Goal: Book appointment/travel/reservation

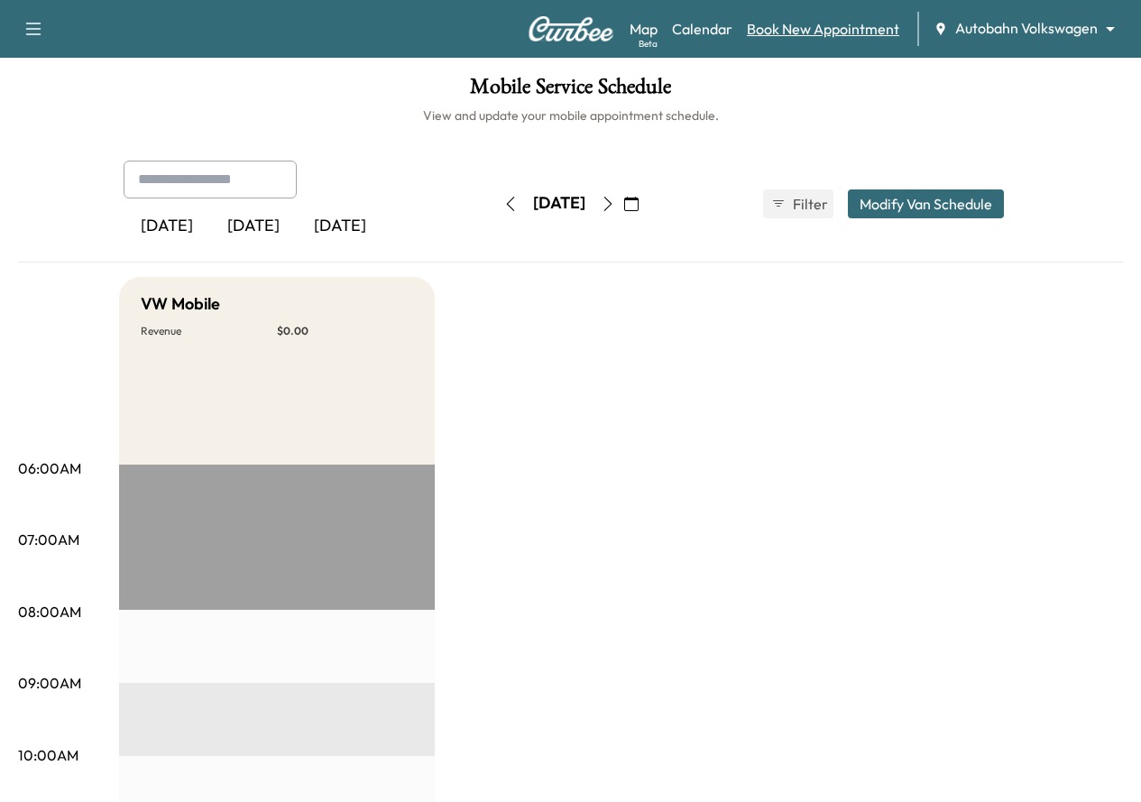
click at [811, 35] on link "Book New Appointment" at bounding box center [823, 29] width 152 height 22
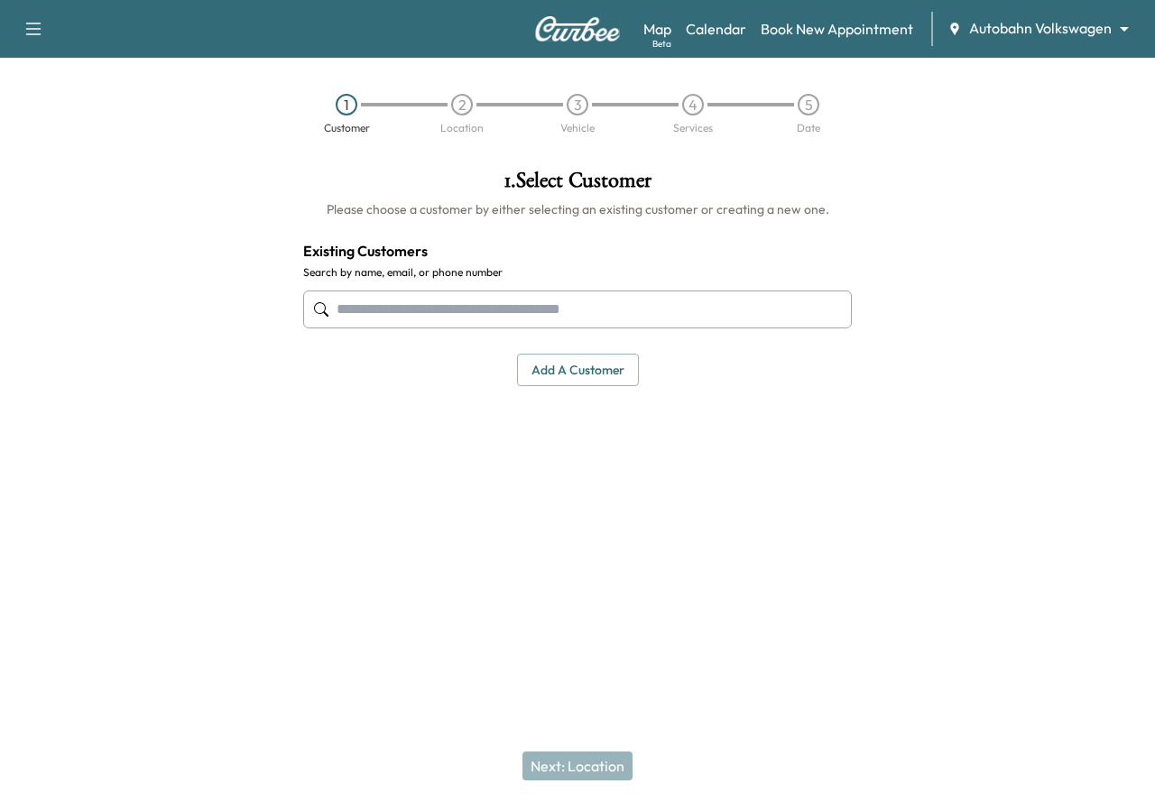
click at [385, 314] on input "text" at bounding box center [577, 310] width 549 height 38
paste input "**********"
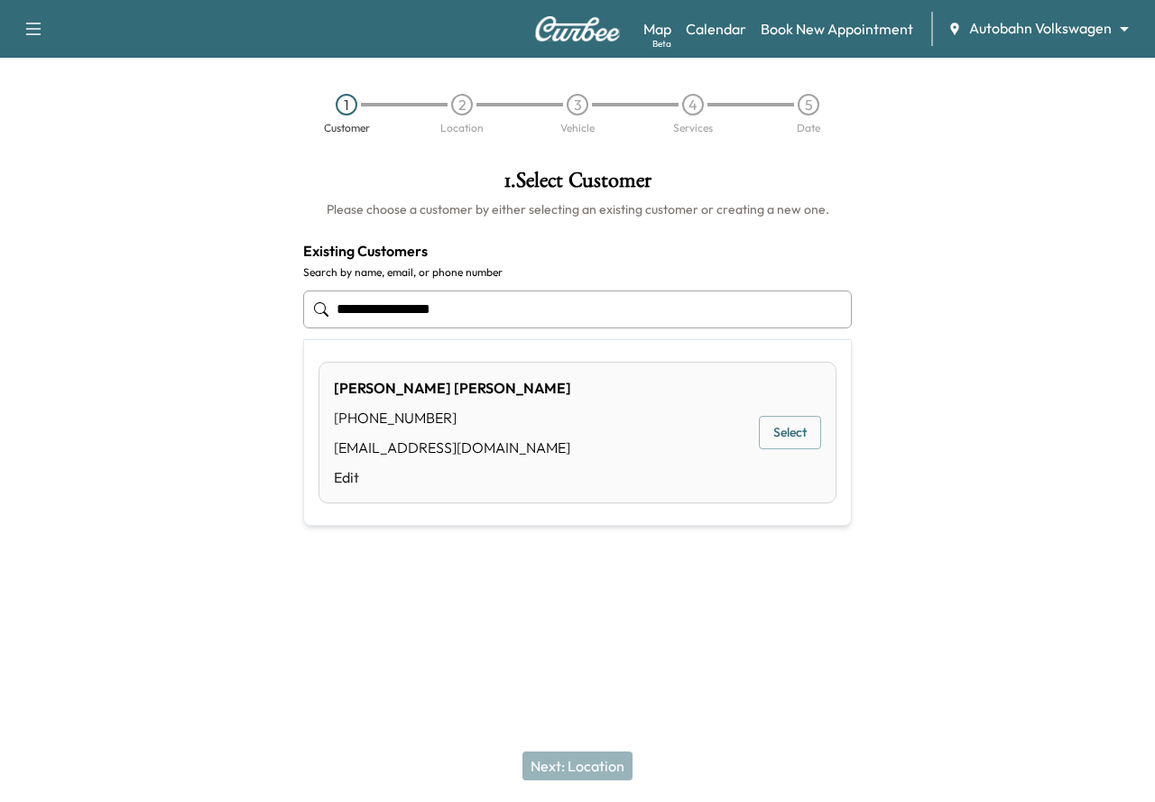
click at [816, 434] on button "Select" at bounding box center [790, 432] width 62 height 33
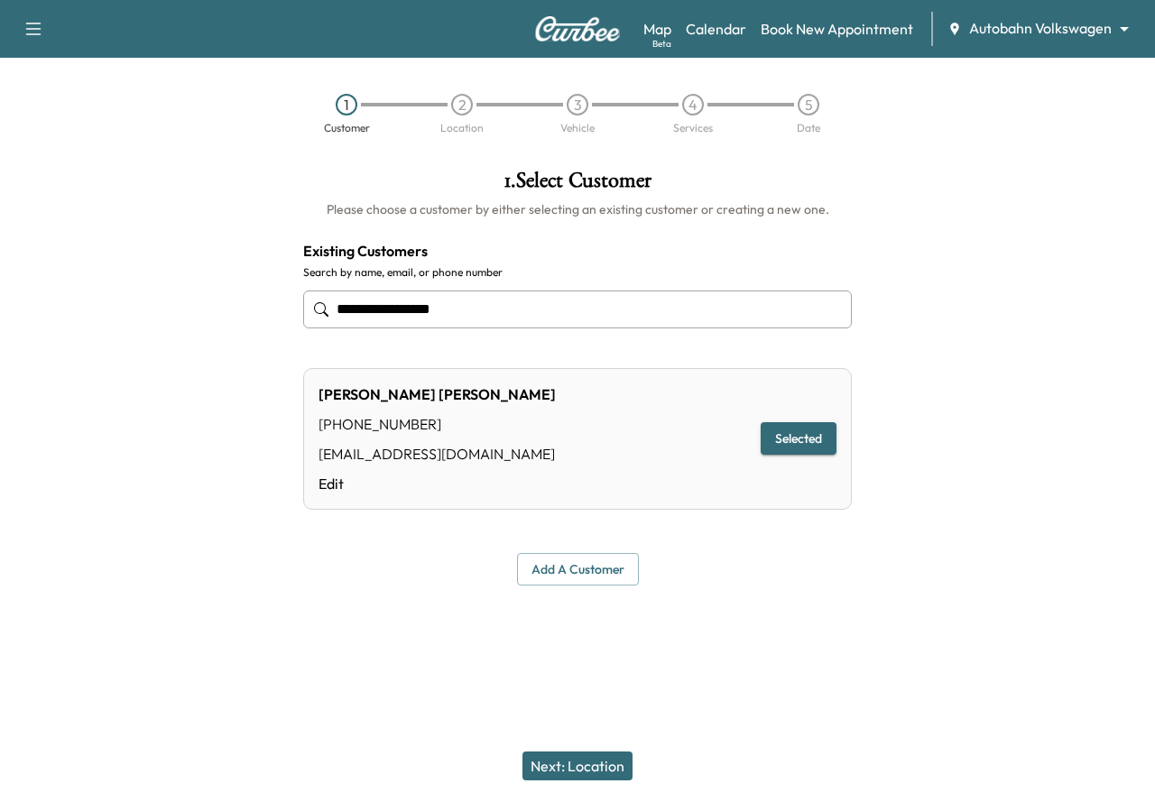
type input "**********"
click at [577, 764] on button "Next: Location" at bounding box center [577, 766] width 110 height 29
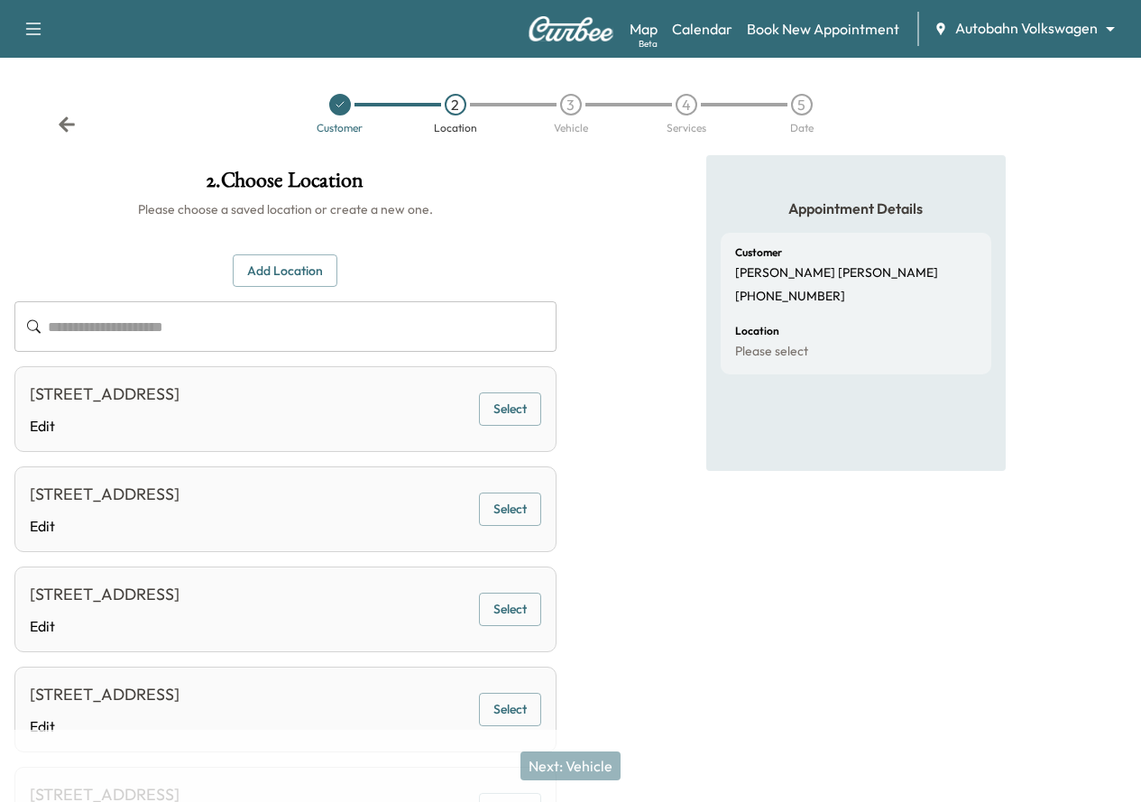
click at [541, 423] on button "Select" at bounding box center [510, 409] width 62 height 33
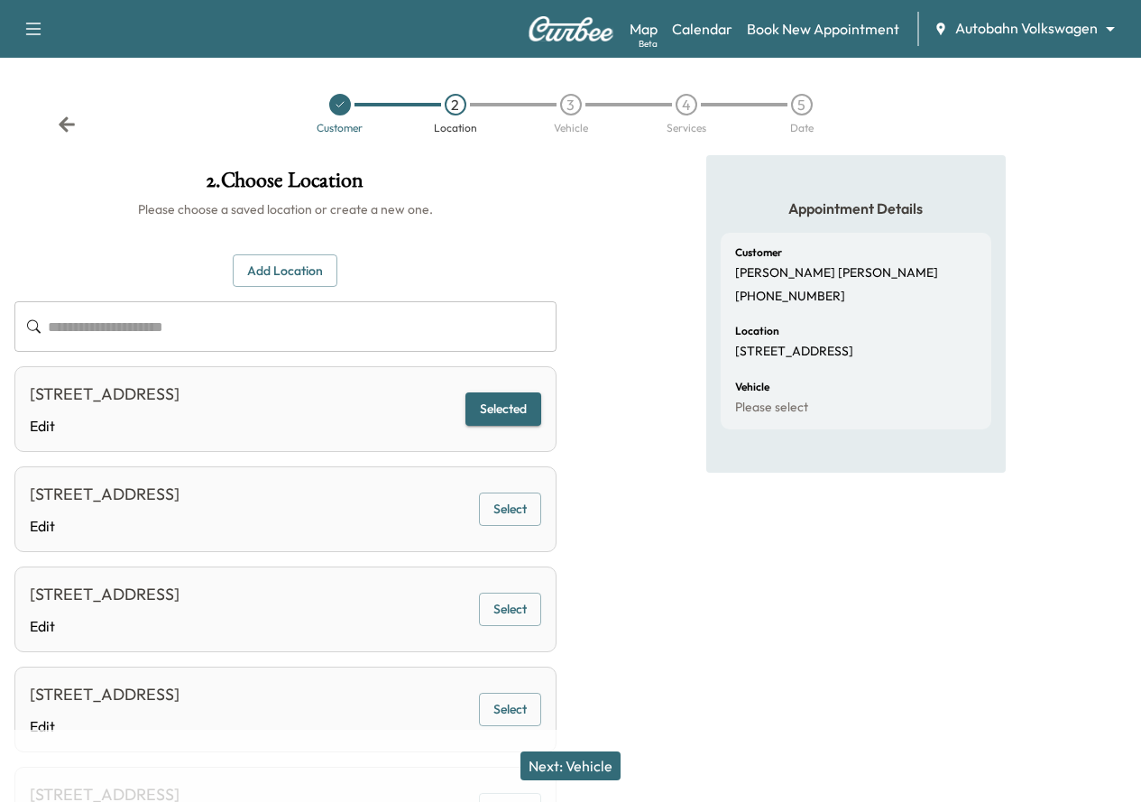
click at [559, 753] on button "Next: Vehicle" at bounding box center [571, 766] width 100 height 29
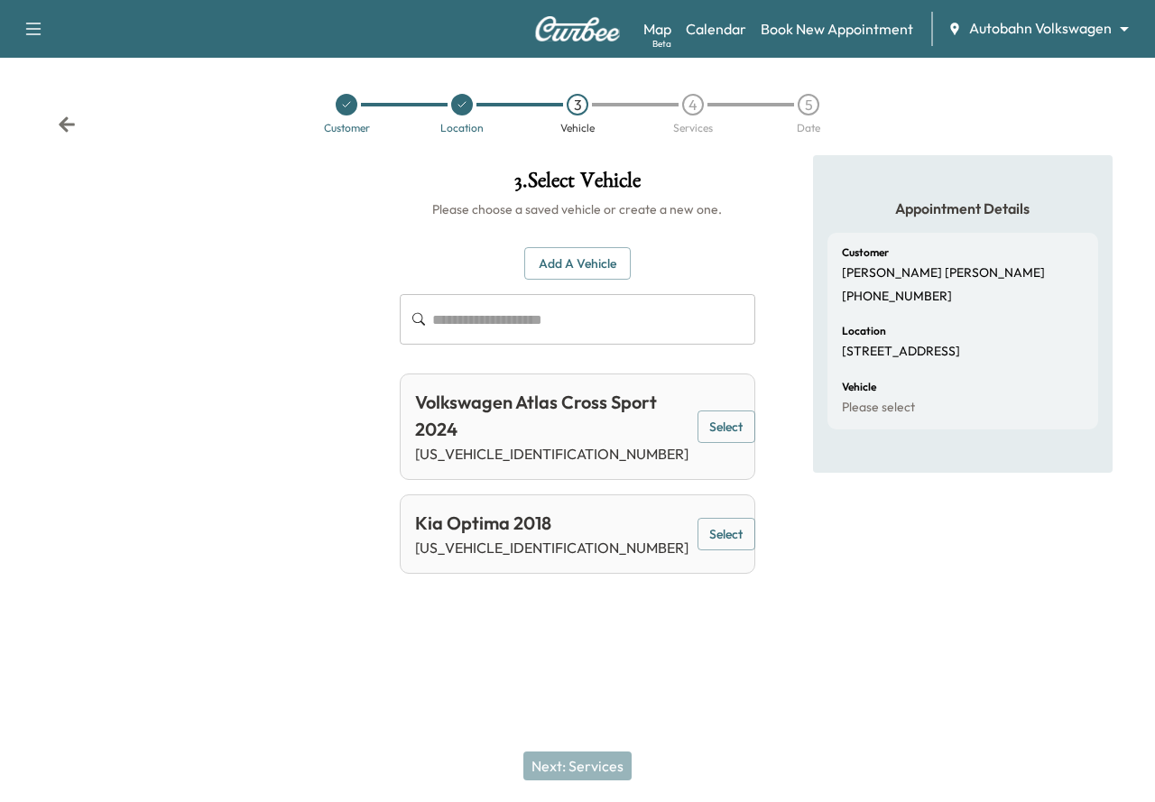
click at [709, 432] on button "Select" at bounding box center [727, 427] width 58 height 33
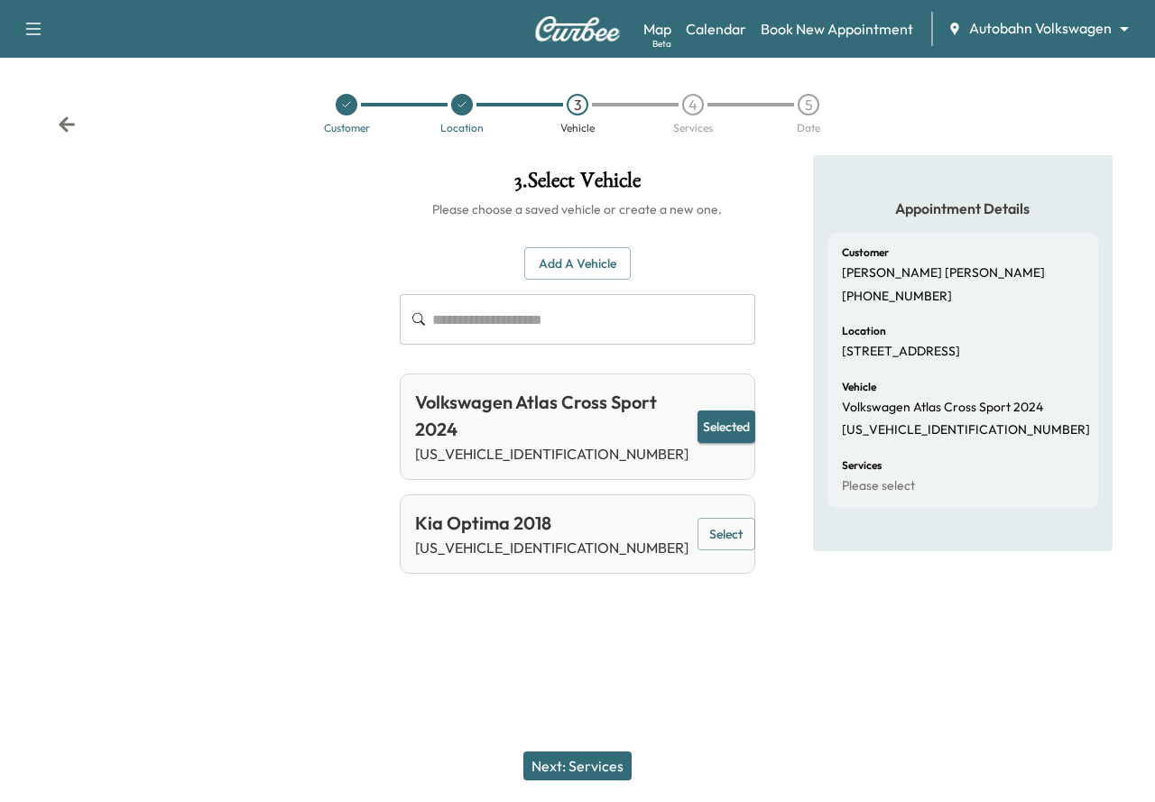
click at [566, 778] on button "Next: Services" at bounding box center [577, 766] width 108 height 29
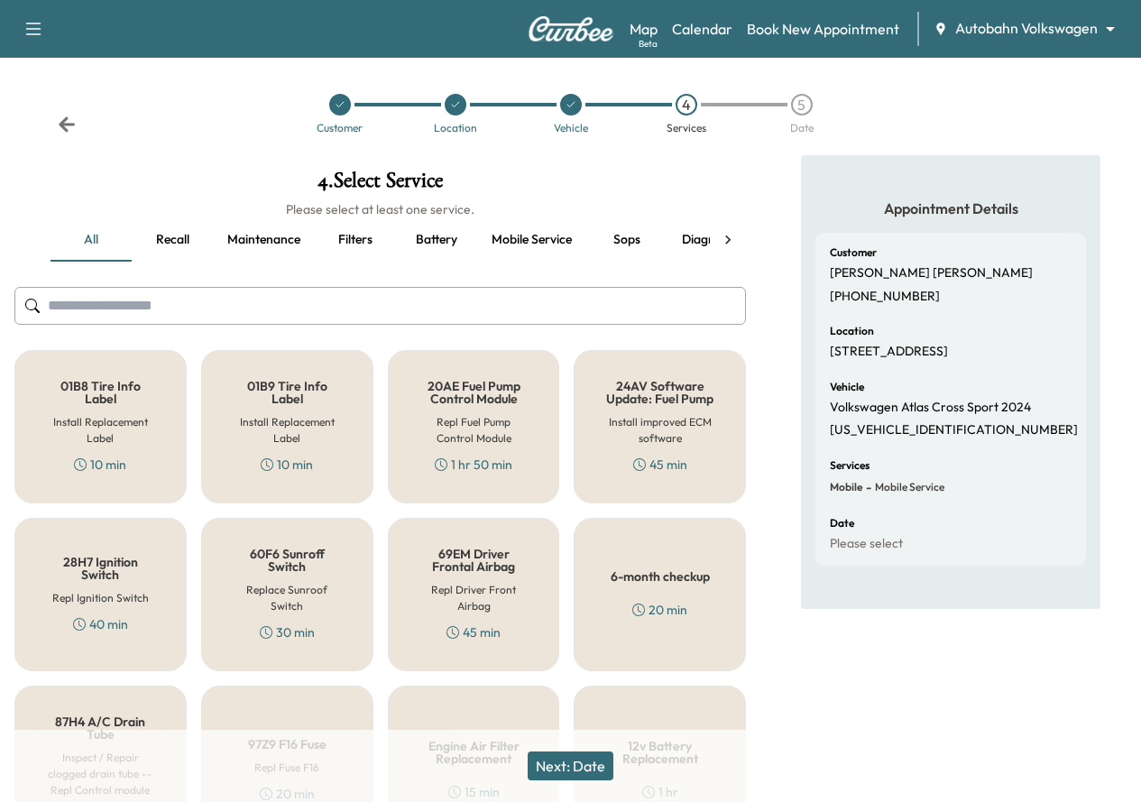
click at [187, 303] on input "text" at bounding box center [380, 306] width 732 height 38
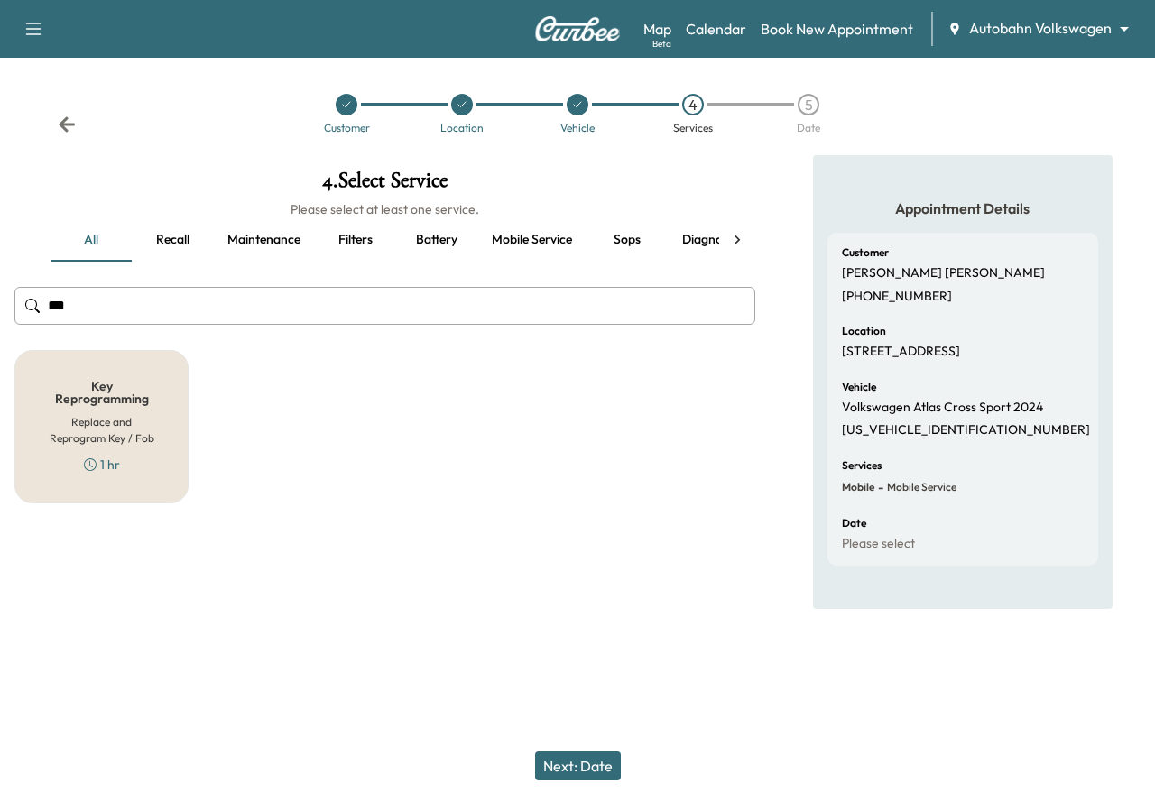
type input "***"
click at [107, 410] on div "Key Reprogramming Replace and Reprogram Key / Fob 1 hr" at bounding box center [101, 426] width 174 height 153
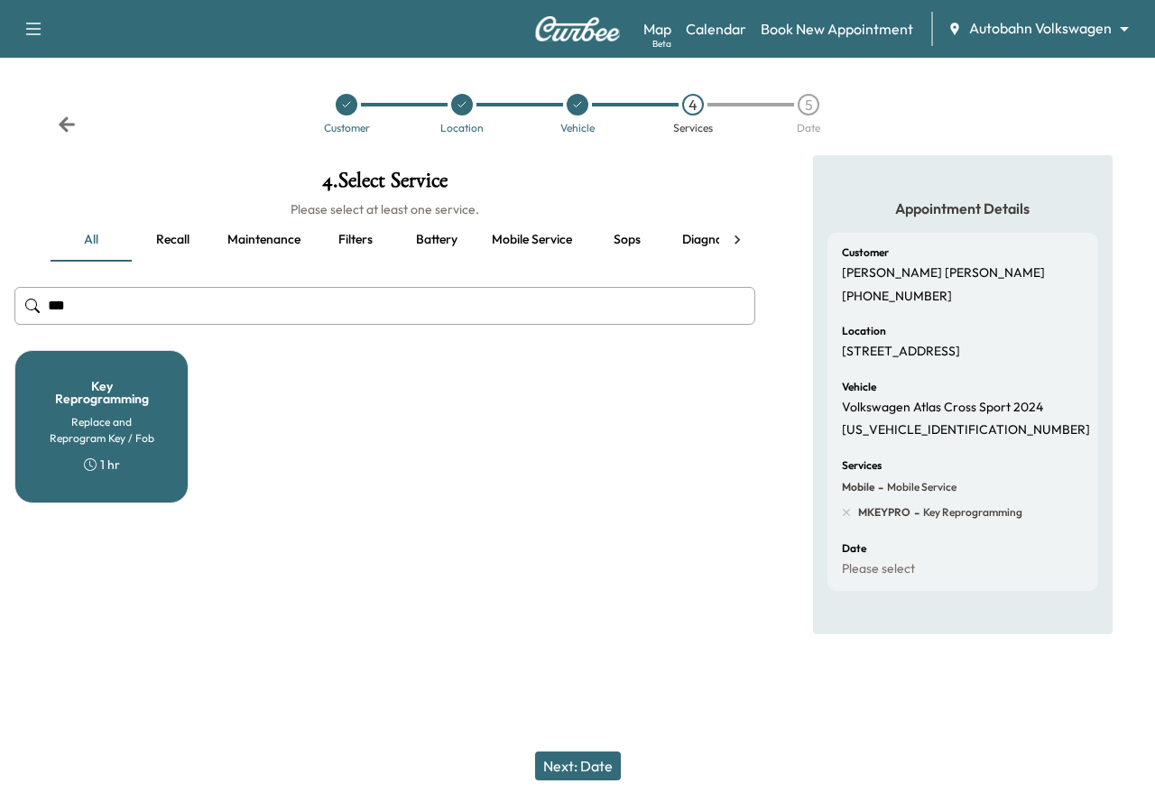
click at [568, 769] on button "Next: Date" at bounding box center [578, 766] width 86 height 29
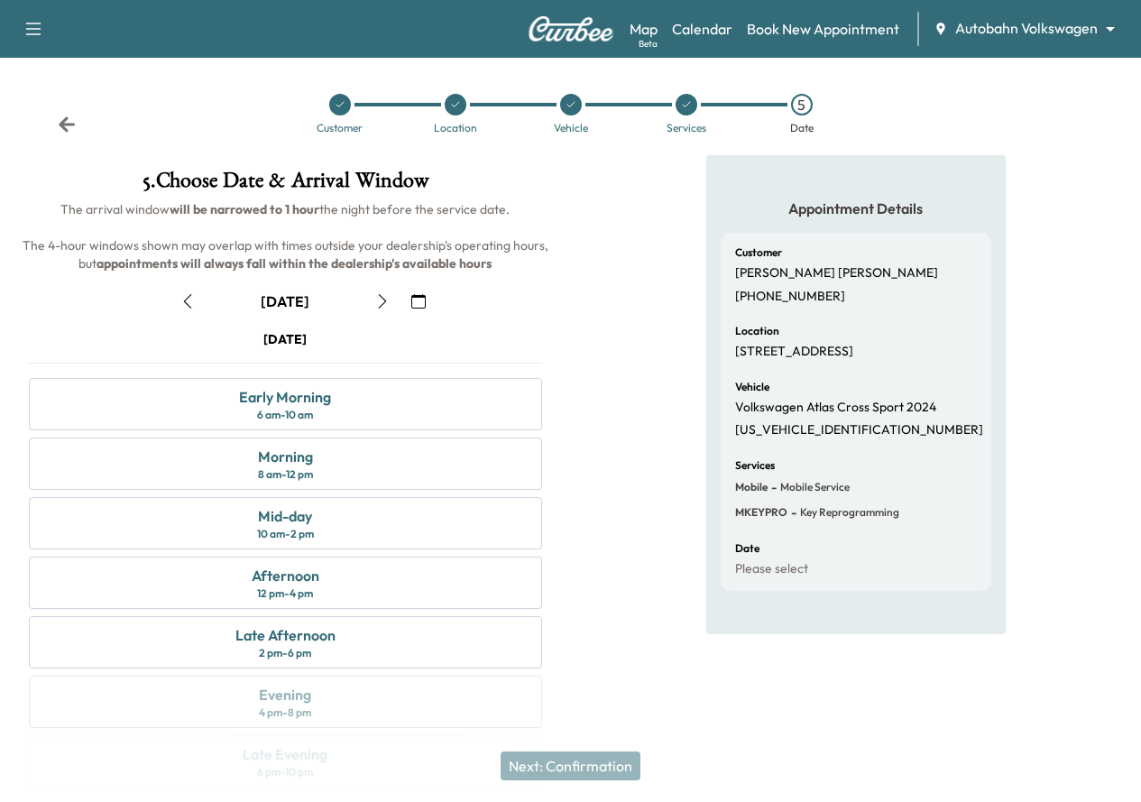
click at [195, 309] on icon "button" at bounding box center [187, 301] width 14 height 14
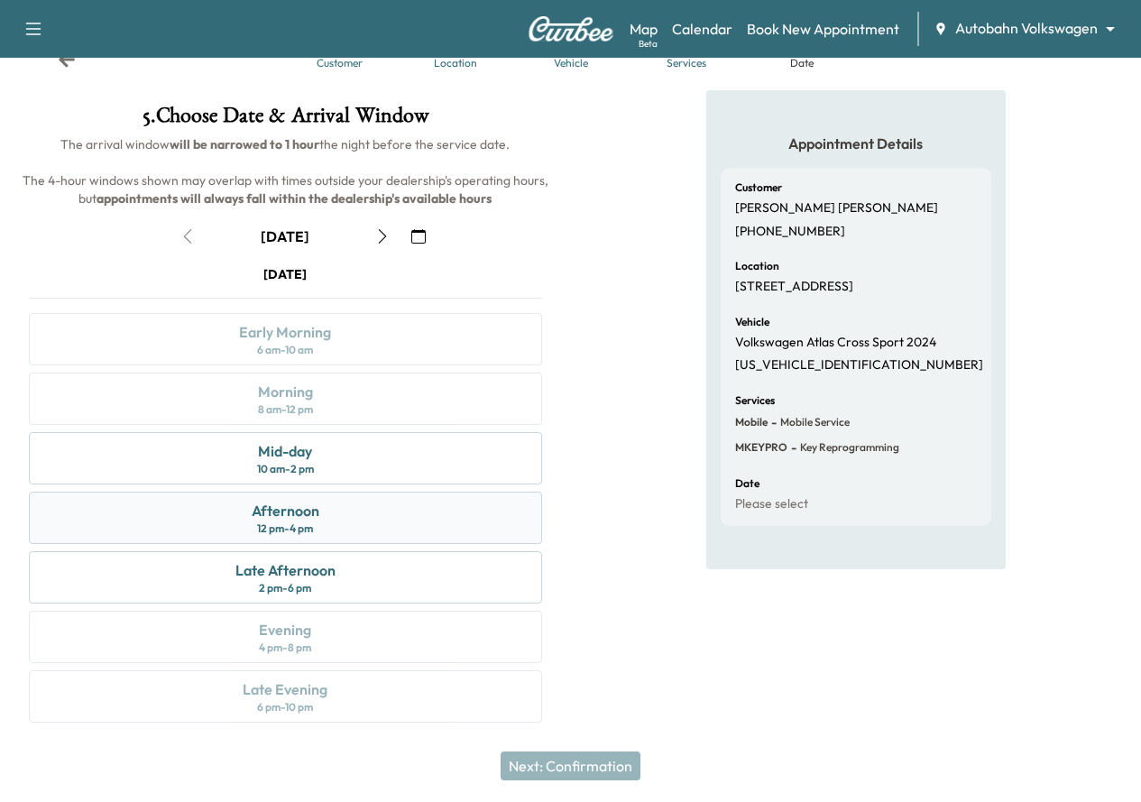
click at [542, 544] on div "Afternoon 12 pm - 4 pm" at bounding box center [285, 518] width 513 height 52
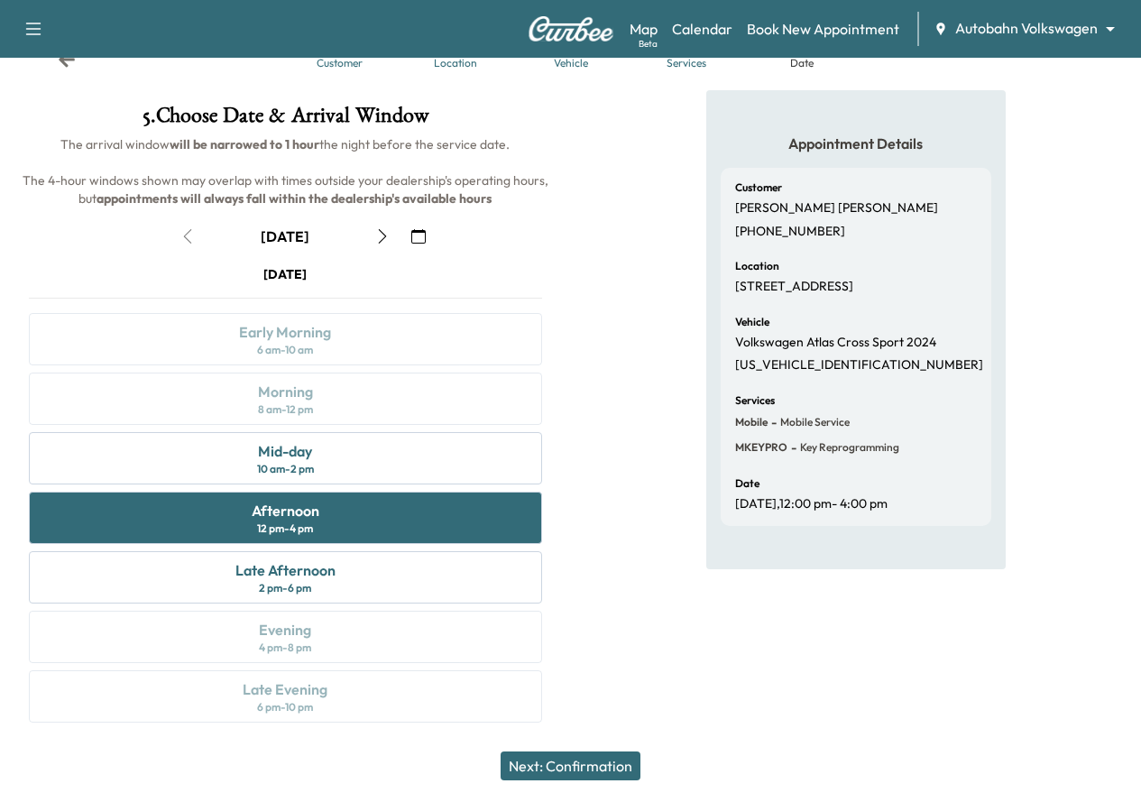
click at [579, 760] on button "Next: Confirmation" at bounding box center [571, 766] width 140 height 29
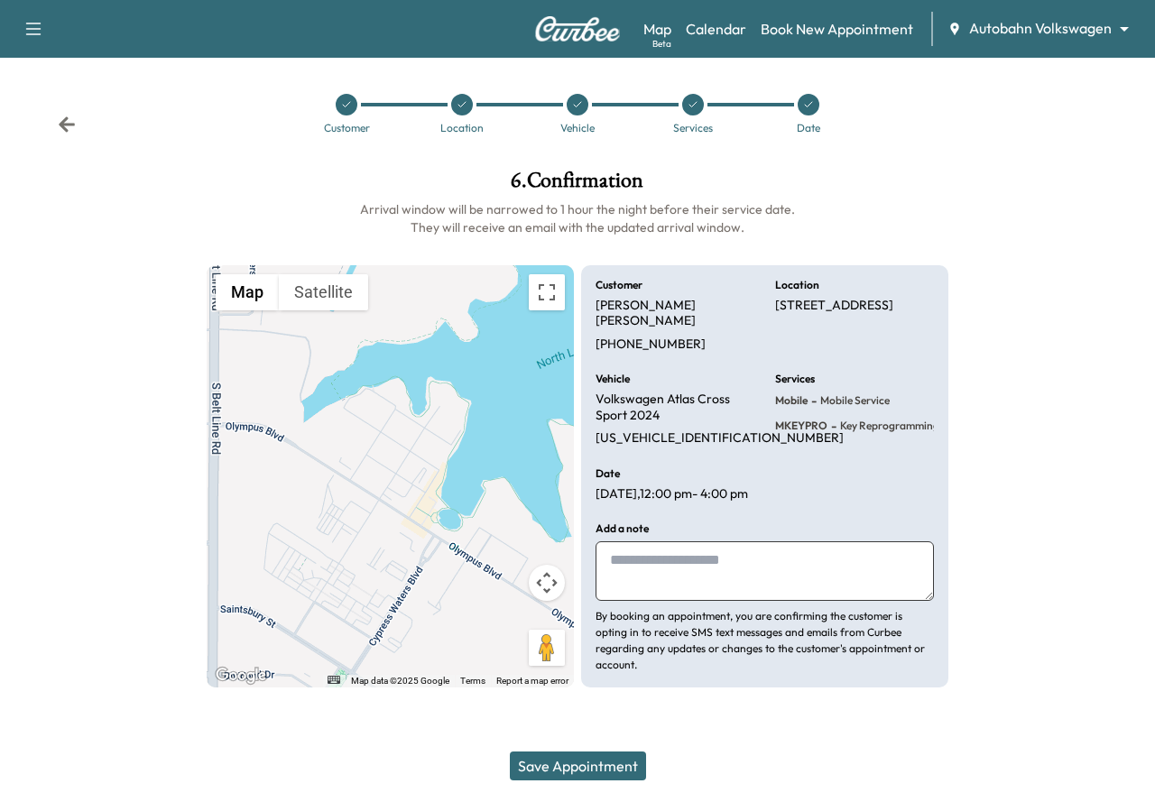
click at [731, 606] on div "Add a note By booking an appointment, you are confirming the customer is opting…" at bounding box center [765, 598] width 338 height 150
click at [730, 591] on textarea at bounding box center [765, 571] width 338 height 60
type textarea "**********"
click at [601, 778] on button "Save Appointment" at bounding box center [578, 766] width 136 height 29
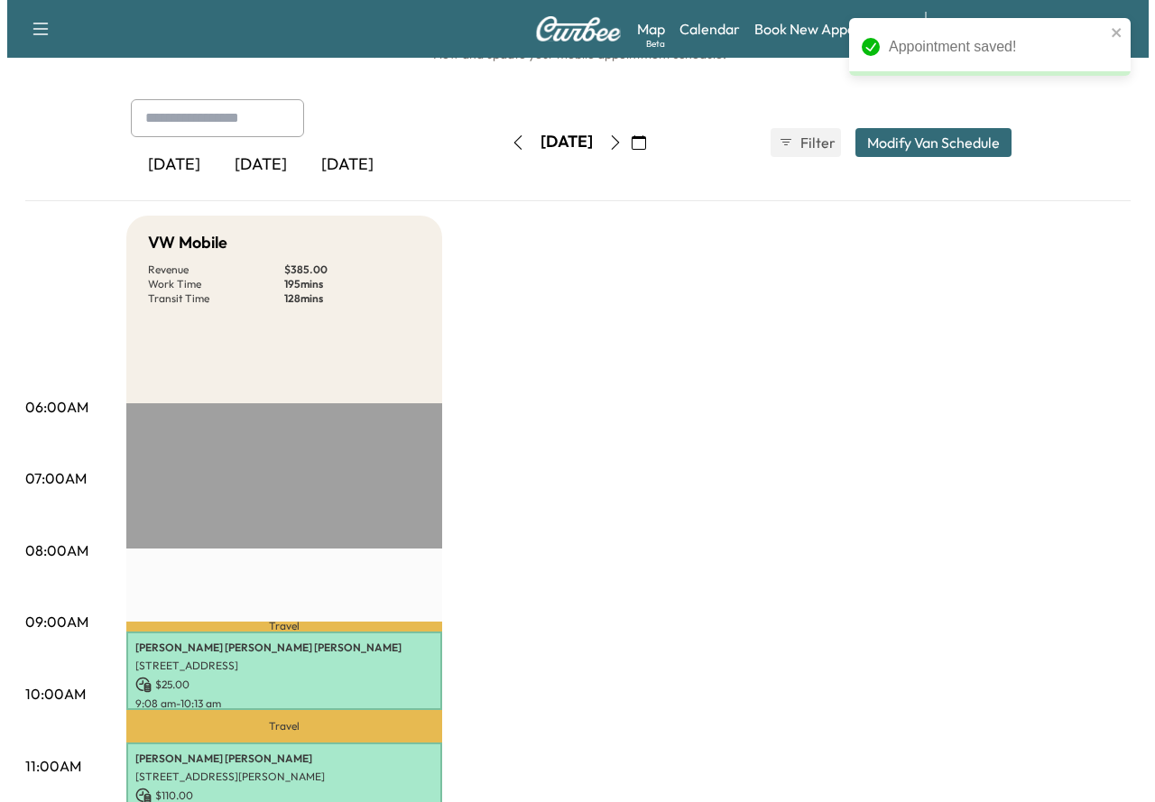
scroll to position [361, 0]
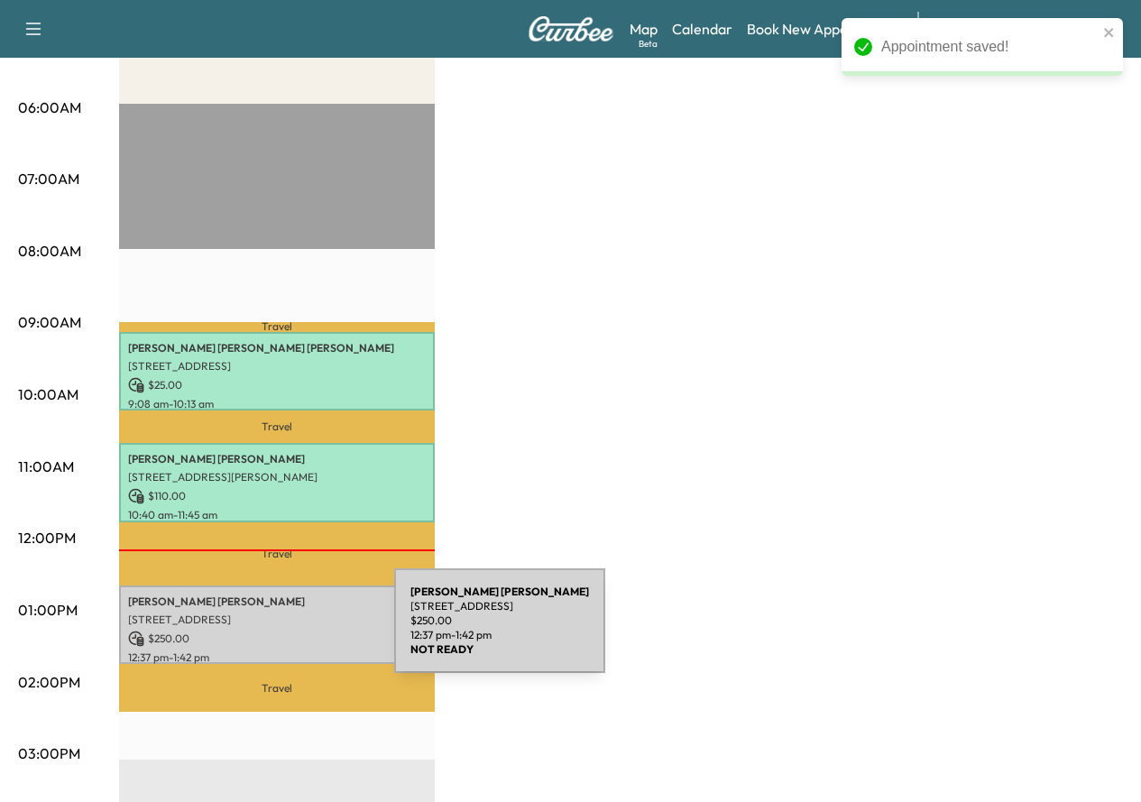
click at [259, 632] on p "$ 250.00" at bounding box center [277, 639] width 298 height 16
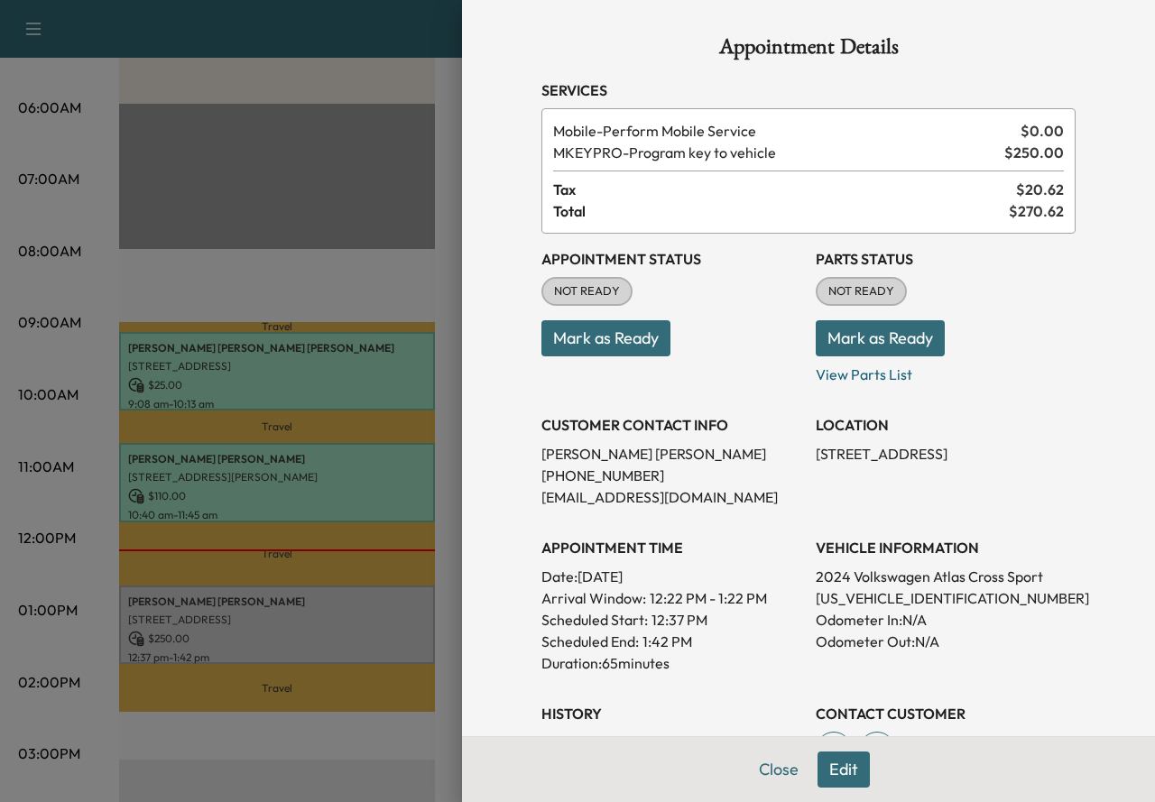
click at [605, 333] on button "Mark as Ready" at bounding box center [605, 338] width 129 height 36
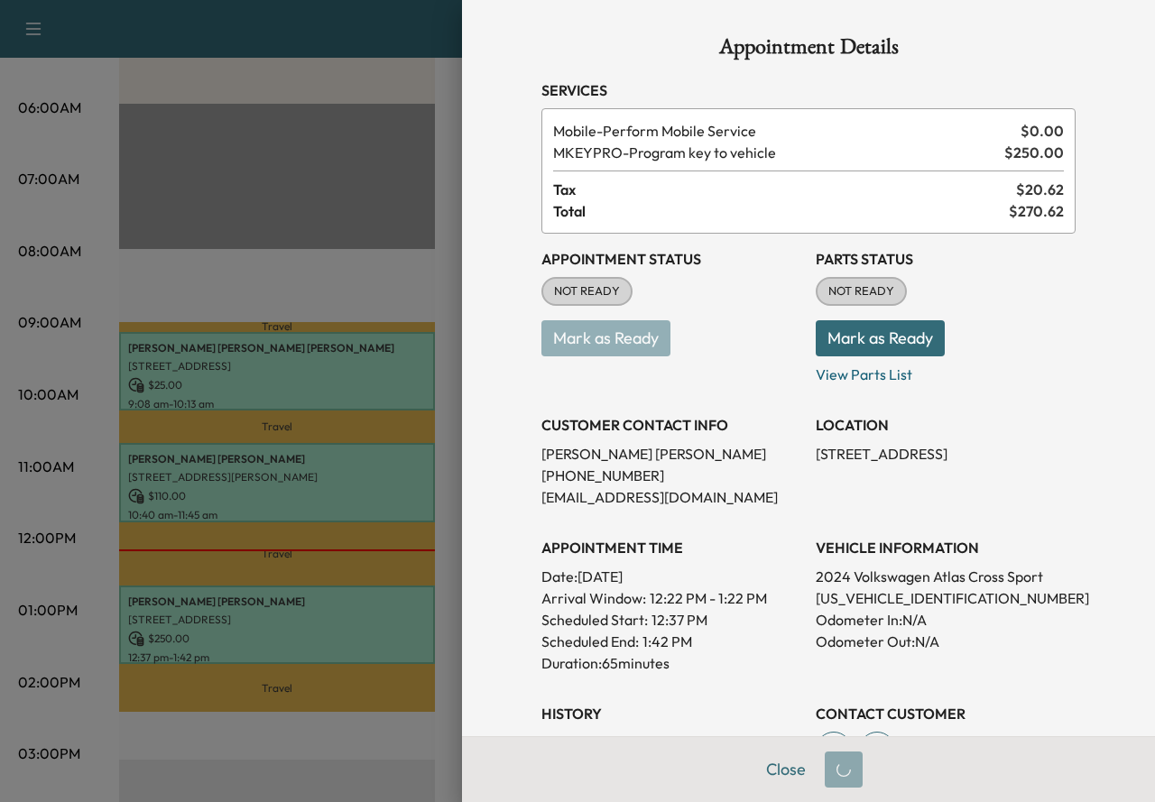
click at [863, 330] on button "Mark as Ready" at bounding box center [880, 338] width 129 height 36
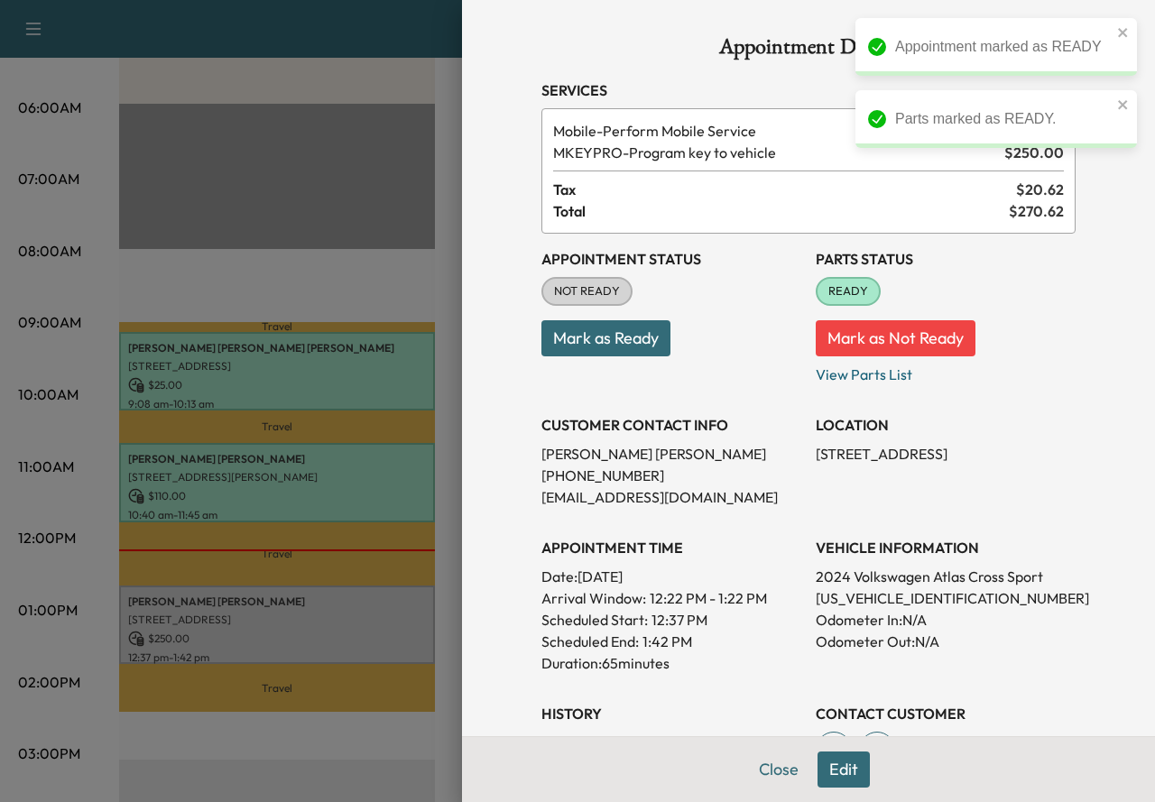
click at [612, 333] on button "Mark as Ready" at bounding box center [605, 338] width 129 height 36
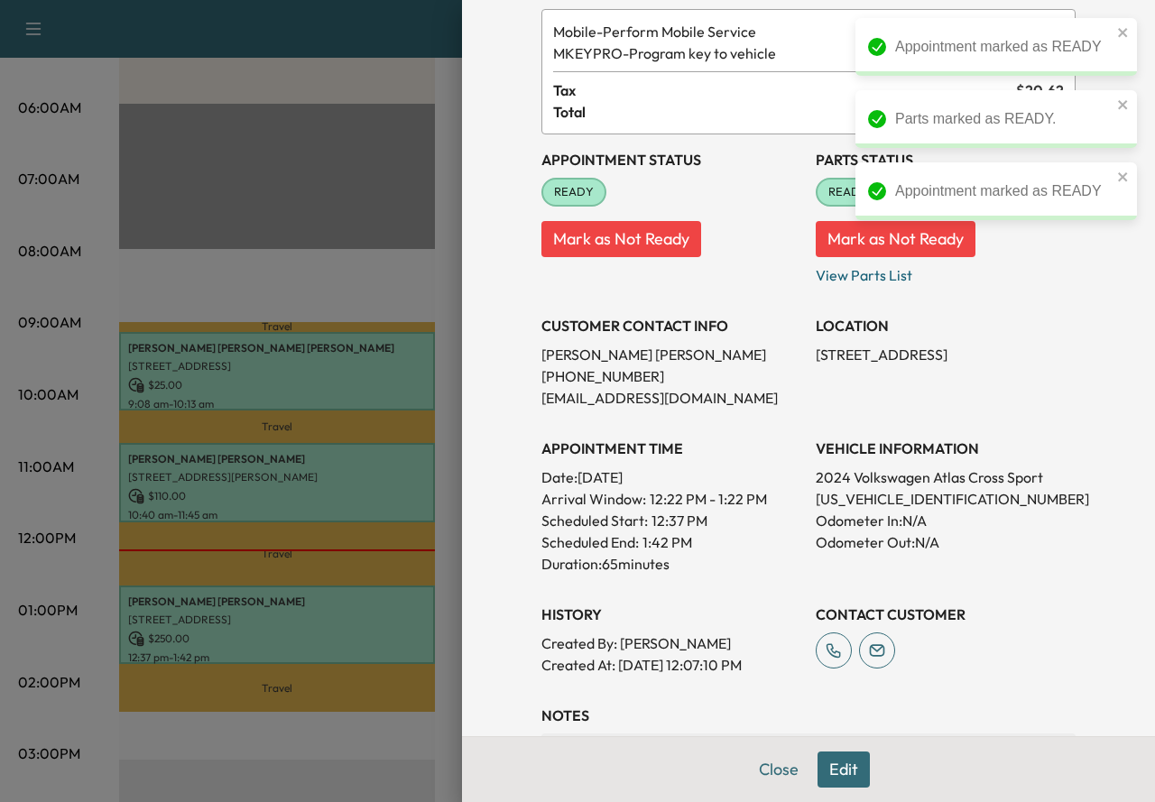
scroll to position [0, 0]
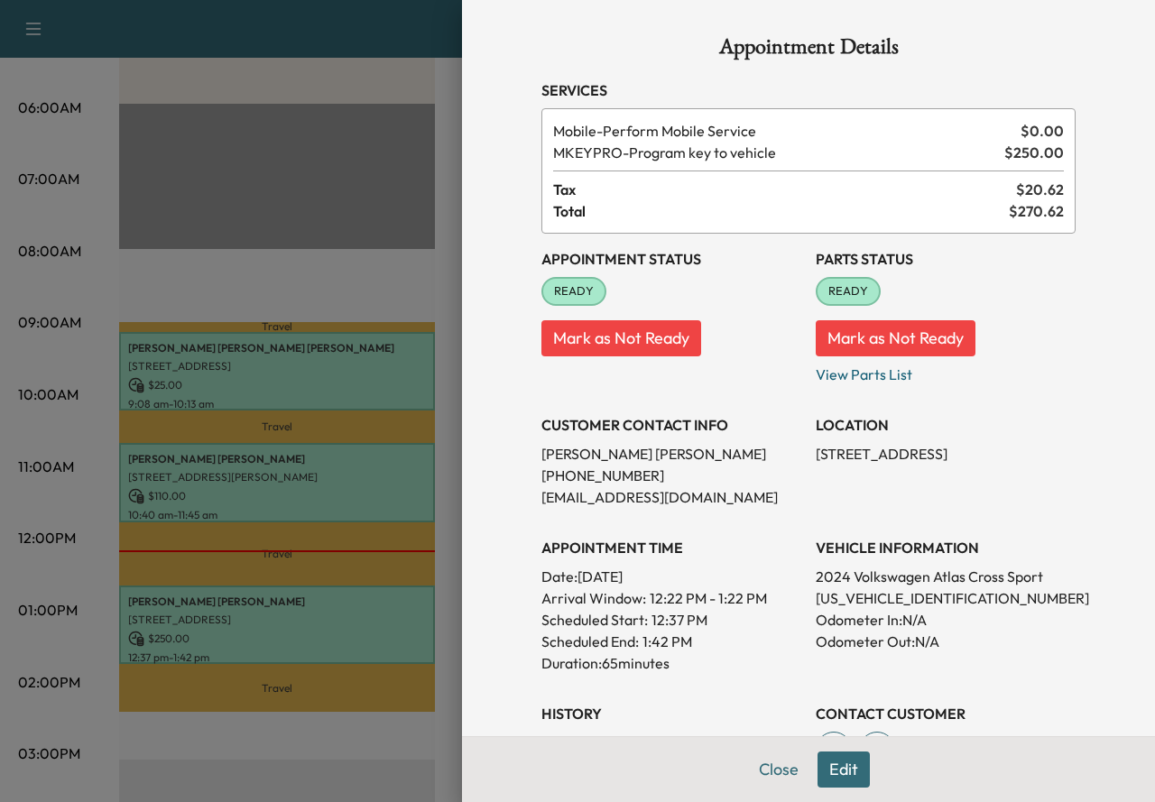
drag, startPoint x: 729, startPoint y: 573, endPoint x: 572, endPoint y: 574, distance: 157.0
click at [572, 574] on p "Date: [DATE]" at bounding box center [671, 577] width 260 height 22
copy p "[DATE]"
click at [741, 577] on p "Date: [DATE]" at bounding box center [671, 577] width 260 height 22
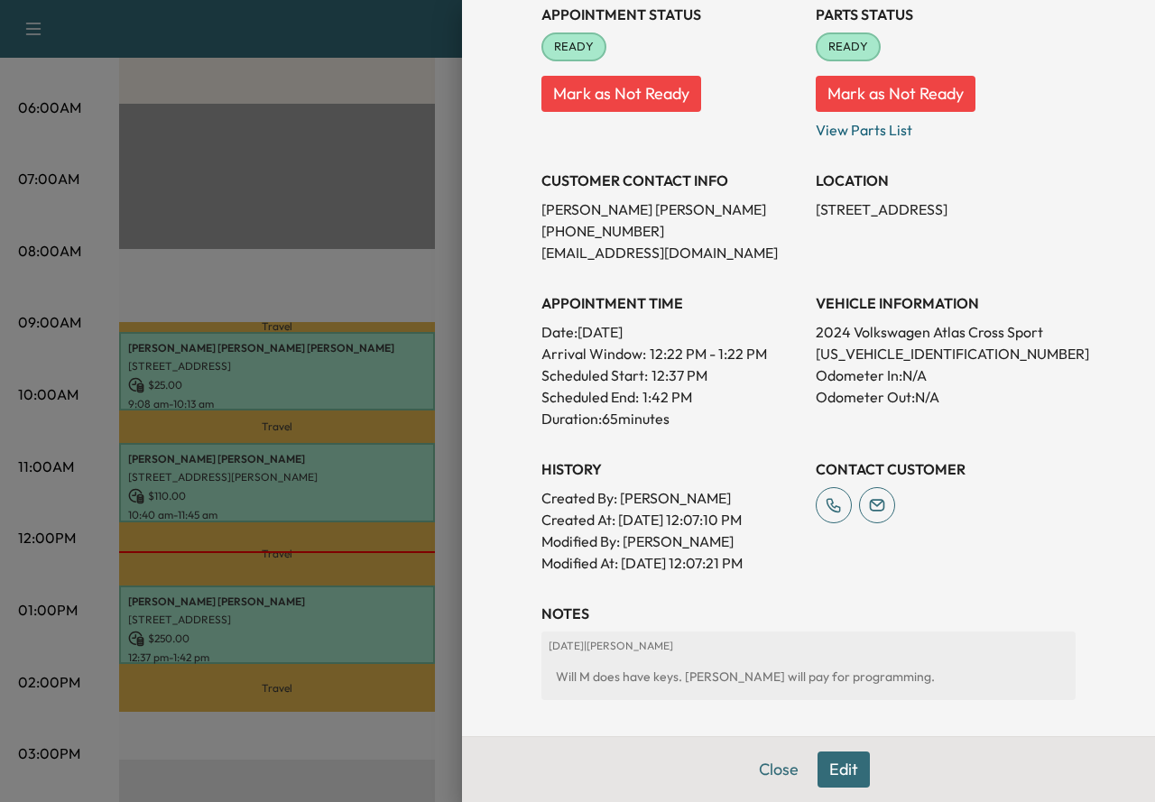
scroll to position [414, 0]
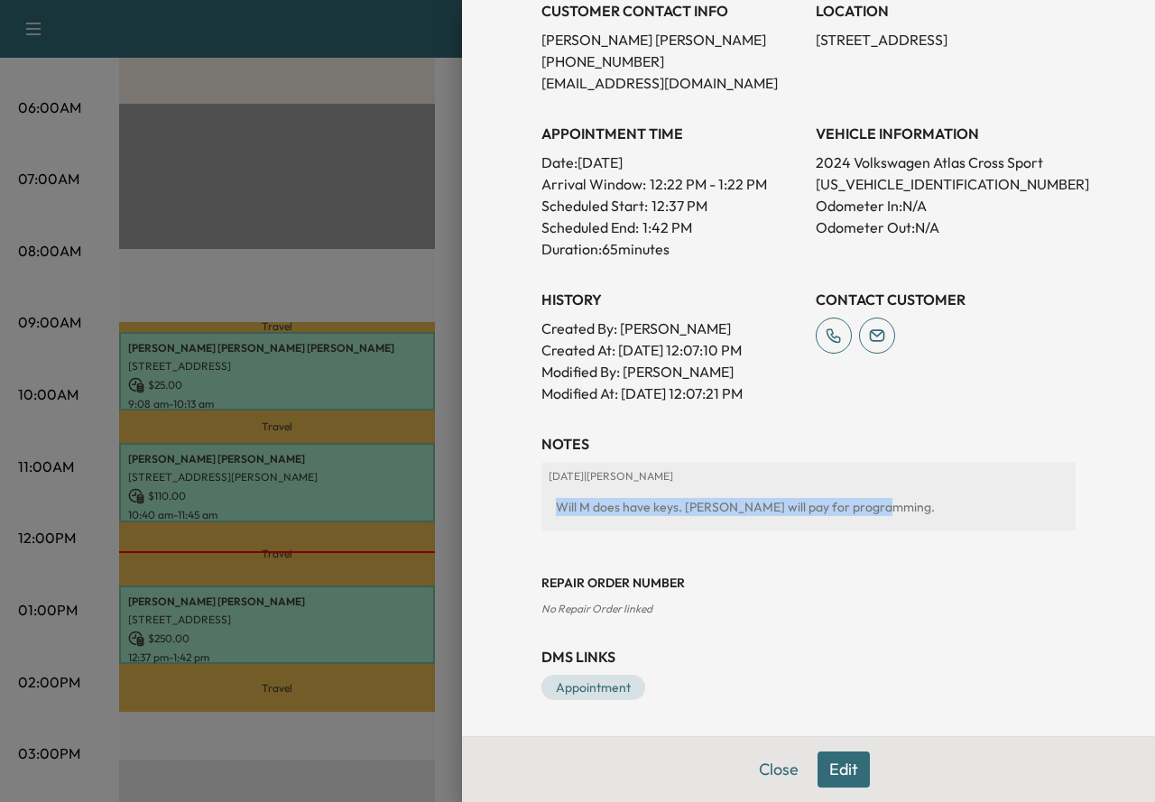
drag, startPoint x: 875, startPoint y: 505, endPoint x: 534, endPoint y: 512, distance: 341.1
click at [541, 512] on div "[DATE] | [PERSON_NAME] Will M does have keys. [PERSON_NAME] will pay for progra…" at bounding box center [808, 496] width 534 height 69
copy div "Will M does have keys. [PERSON_NAME] will pay for programming."
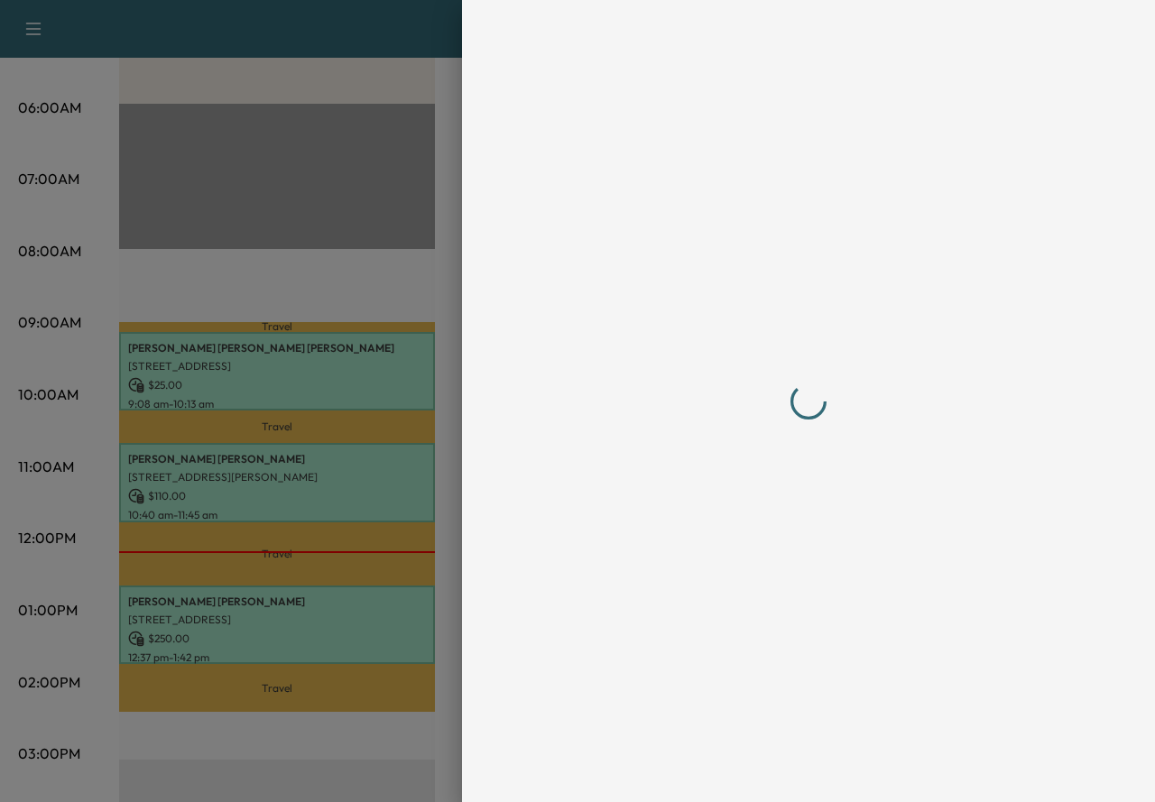
click at [621, 364] on div at bounding box center [808, 401] width 534 height 730
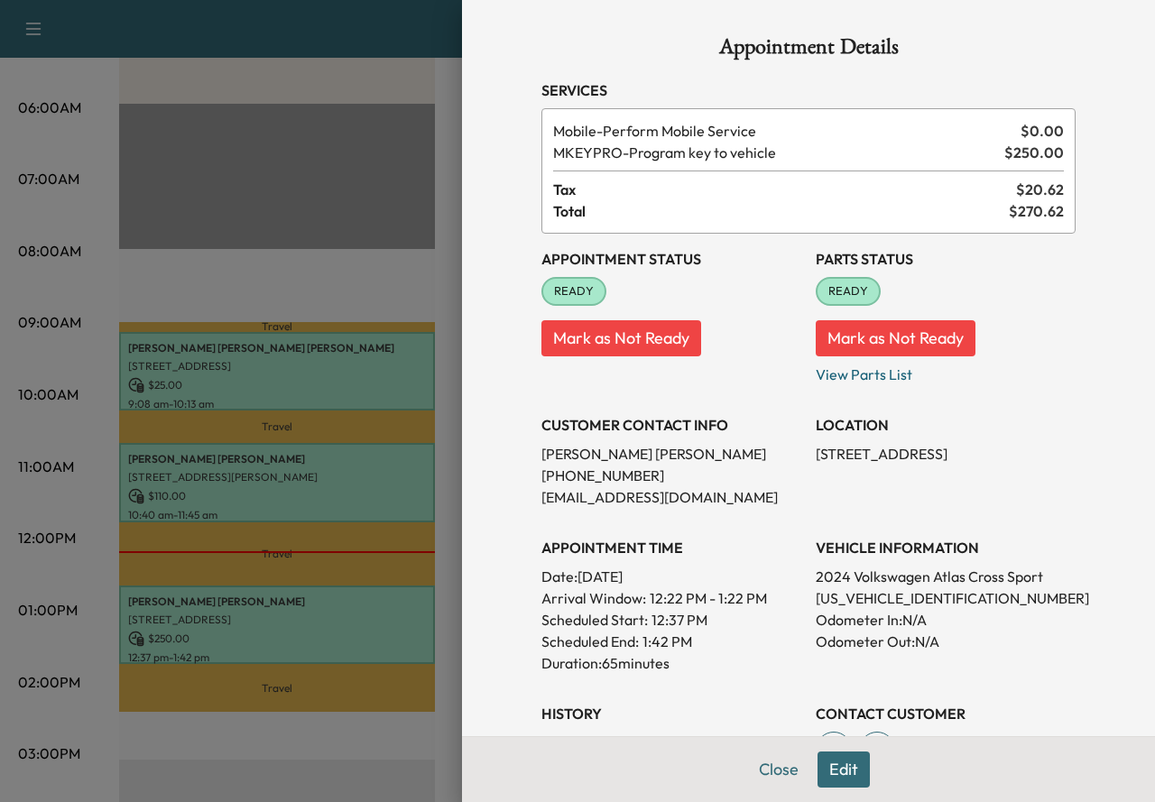
click at [651, 449] on p "[PERSON_NAME]" at bounding box center [671, 454] width 260 height 22
copy p "[PERSON_NAME]"
click at [603, 476] on p "[PHONE_NUMBER]" at bounding box center [671, 476] width 260 height 22
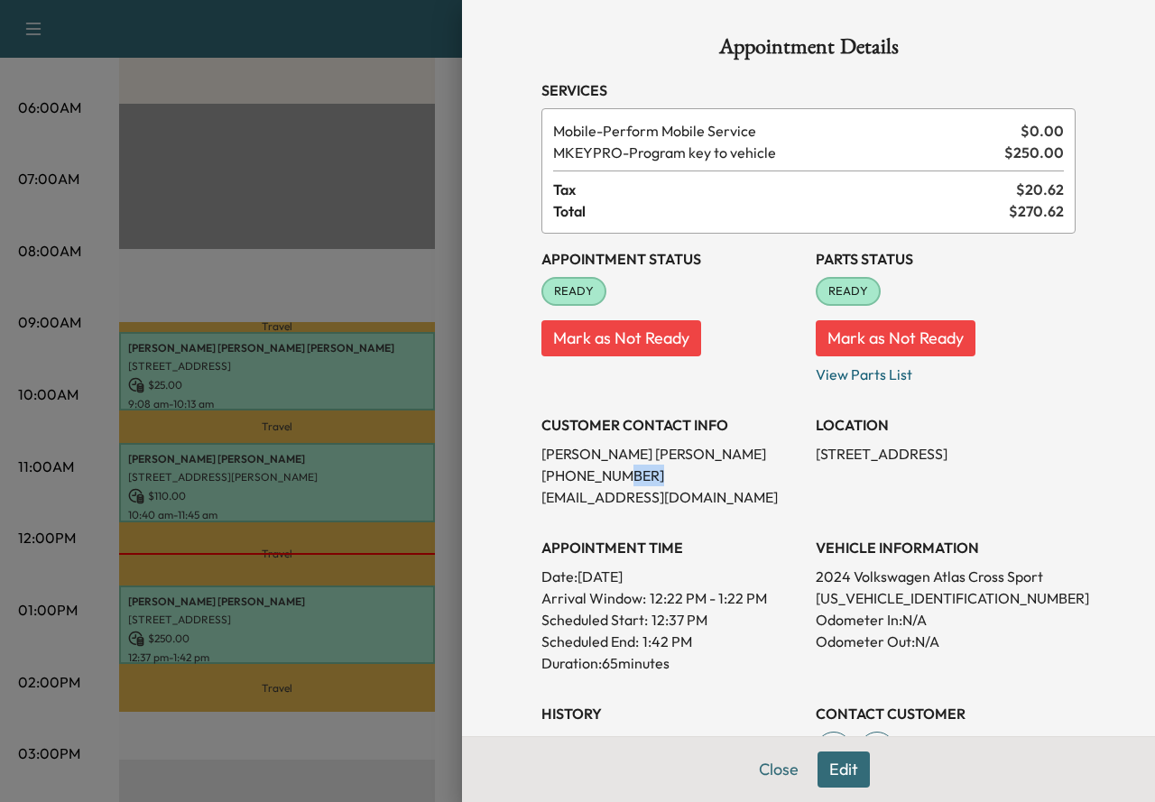
click at [603, 476] on p "[PHONE_NUMBER]" at bounding box center [671, 476] width 260 height 22
copy p "[PHONE_NUMBER]"
click at [670, 486] on p "[EMAIL_ADDRESS][DOMAIN_NAME]" at bounding box center [671, 497] width 260 height 22
